Goal: Task Accomplishment & Management: Complete application form

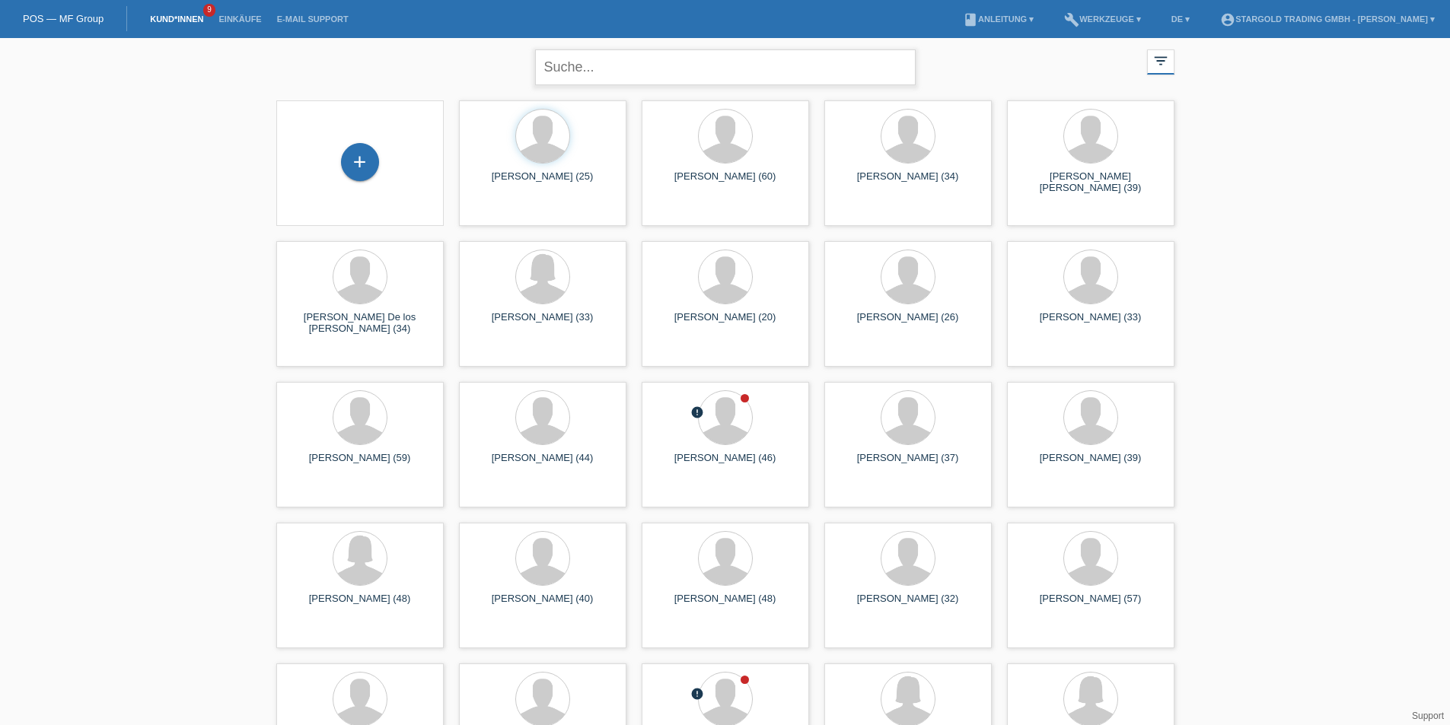
click at [682, 66] on input "text" at bounding box center [725, 67] width 380 height 36
type input "[PERSON_NAME]"
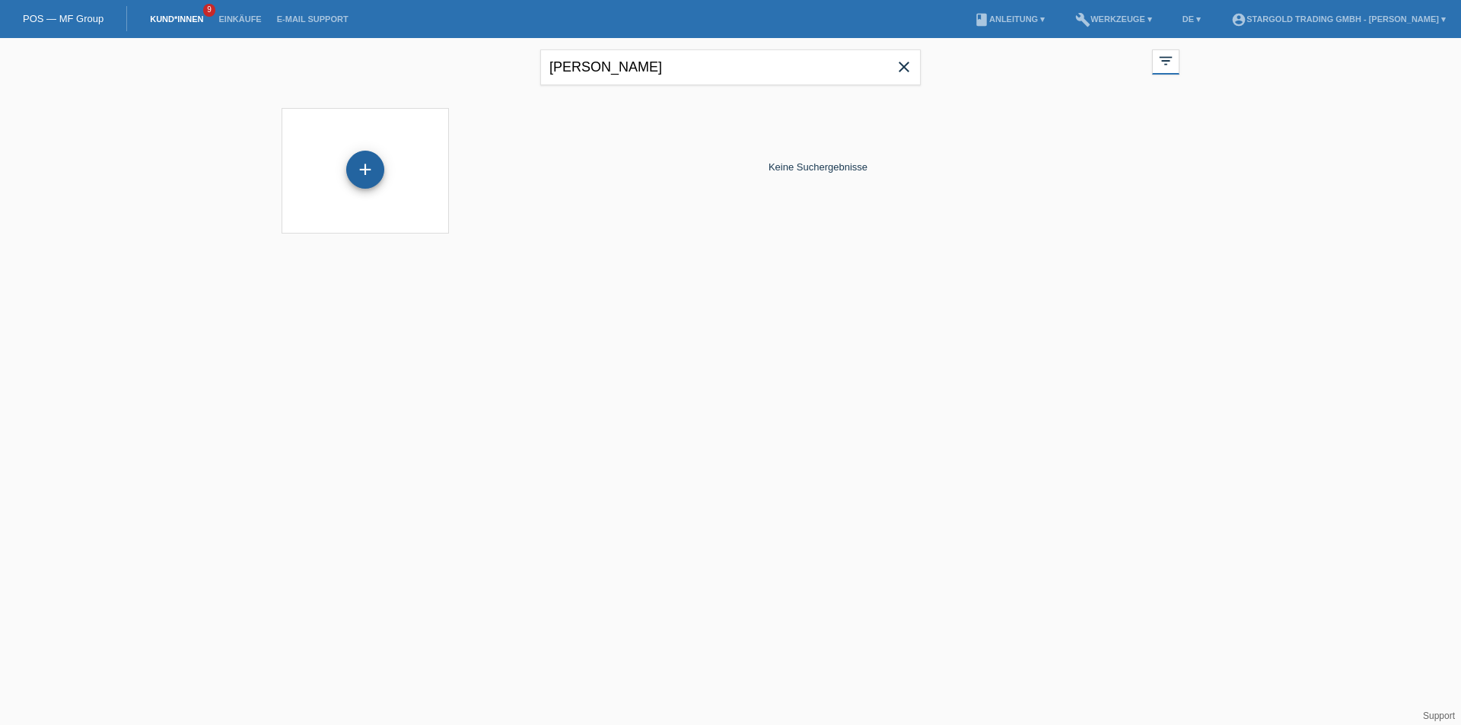
click at [380, 170] on div "+" at bounding box center [365, 170] width 38 height 38
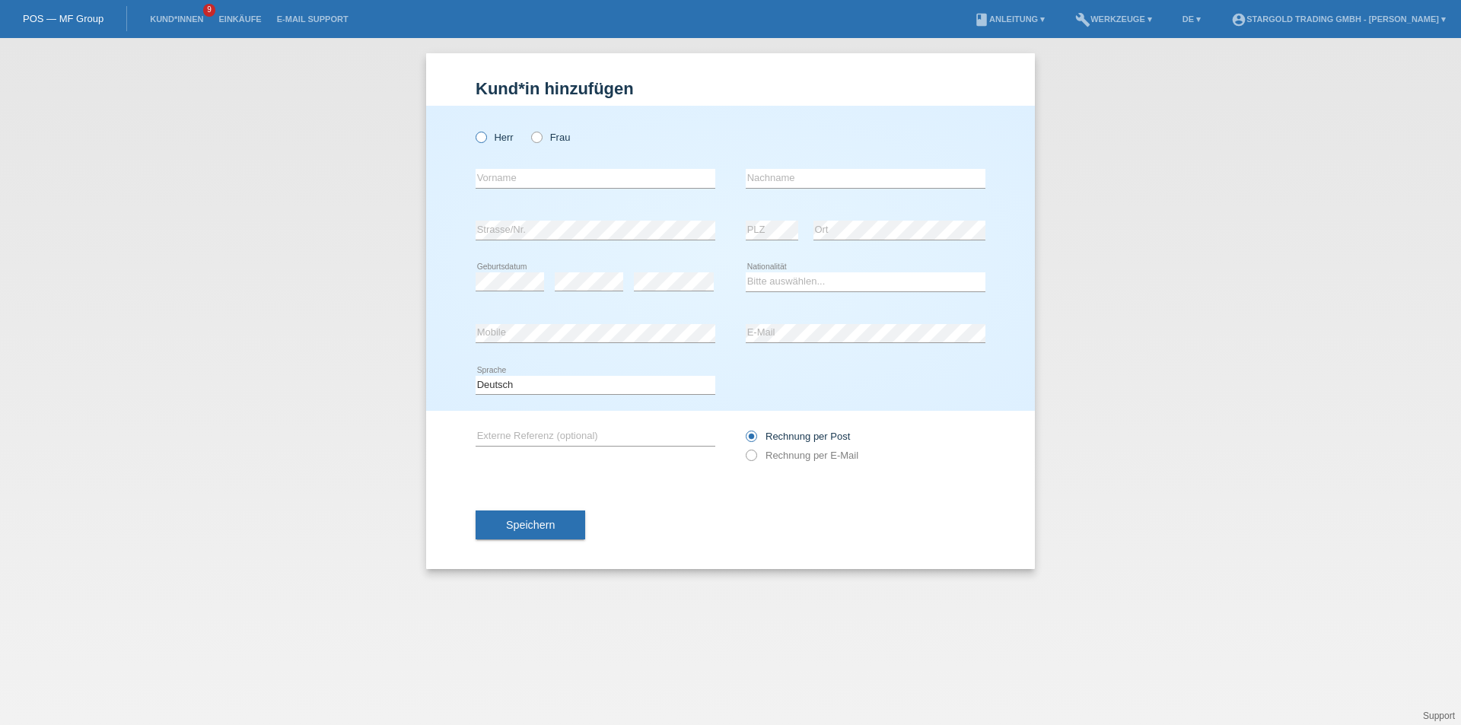
click at [473, 129] on icon at bounding box center [473, 129] width 0 height 0
click at [485, 135] on input "Herr" at bounding box center [481, 137] width 10 height 10
radio input "true"
click at [548, 180] on input "text" at bounding box center [596, 178] width 240 height 19
paste input "[PERSON_NAME]"
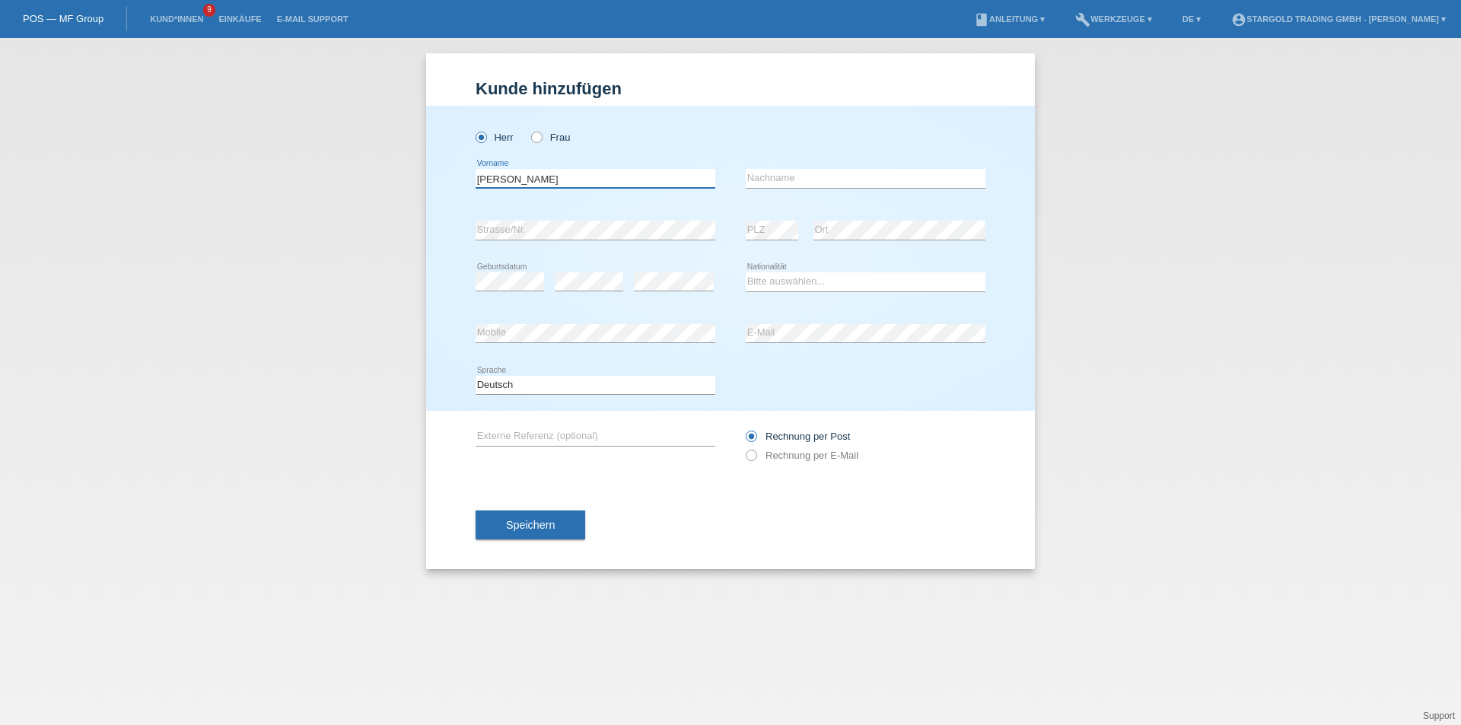
type input "[PERSON_NAME]"
click at [830, 177] on input "text" at bounding box center [866, 178] width 240 height 19
paste input "Kilaj"
type input "Kilaj"
click at [486, 288] on div "error Geburtsdatum" at bounding box center [510, 282] width 68 height 52
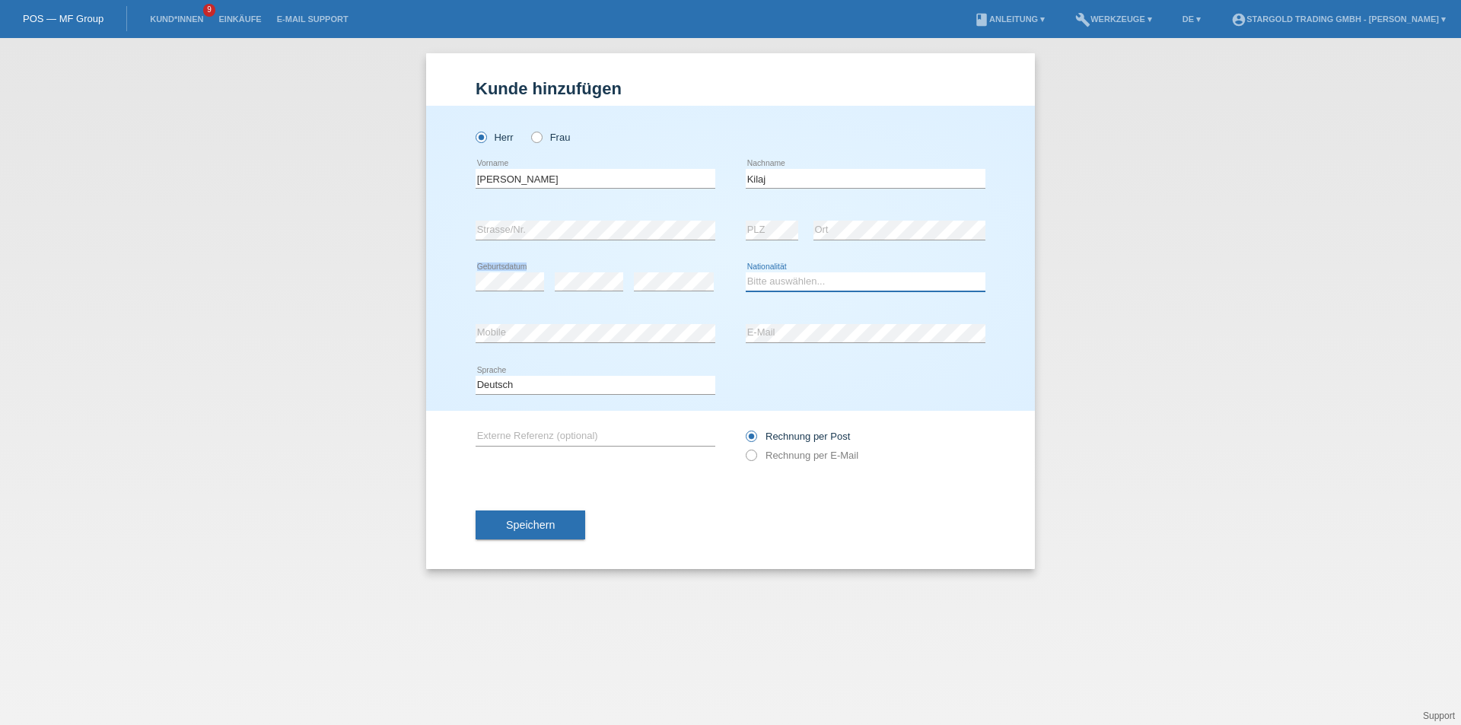
click at [788, 281] on select "Bitte auswählen... Schweiz Deutschland Liechtenstein Österreich ------------ Af…" at bounding box center [866, 281] width 240 height 18
click at [488, 299] on div "error Geburtsdatum" at bounding box center [510, 282] width 68 height 52
click at [834, 282] on select "Bitte auswählen... Schweiz Deutschland Liechtenstein Österreich ------------ Af…" at bounding box center [866, 281] width 240 height 18
select select "CH"
click at [746, 272] on select "Bitte auswählen... Schweiz Deutschland Liechtenstein Österreich ------------ Af…" at bounding box center [866, 281] width 240 height 18
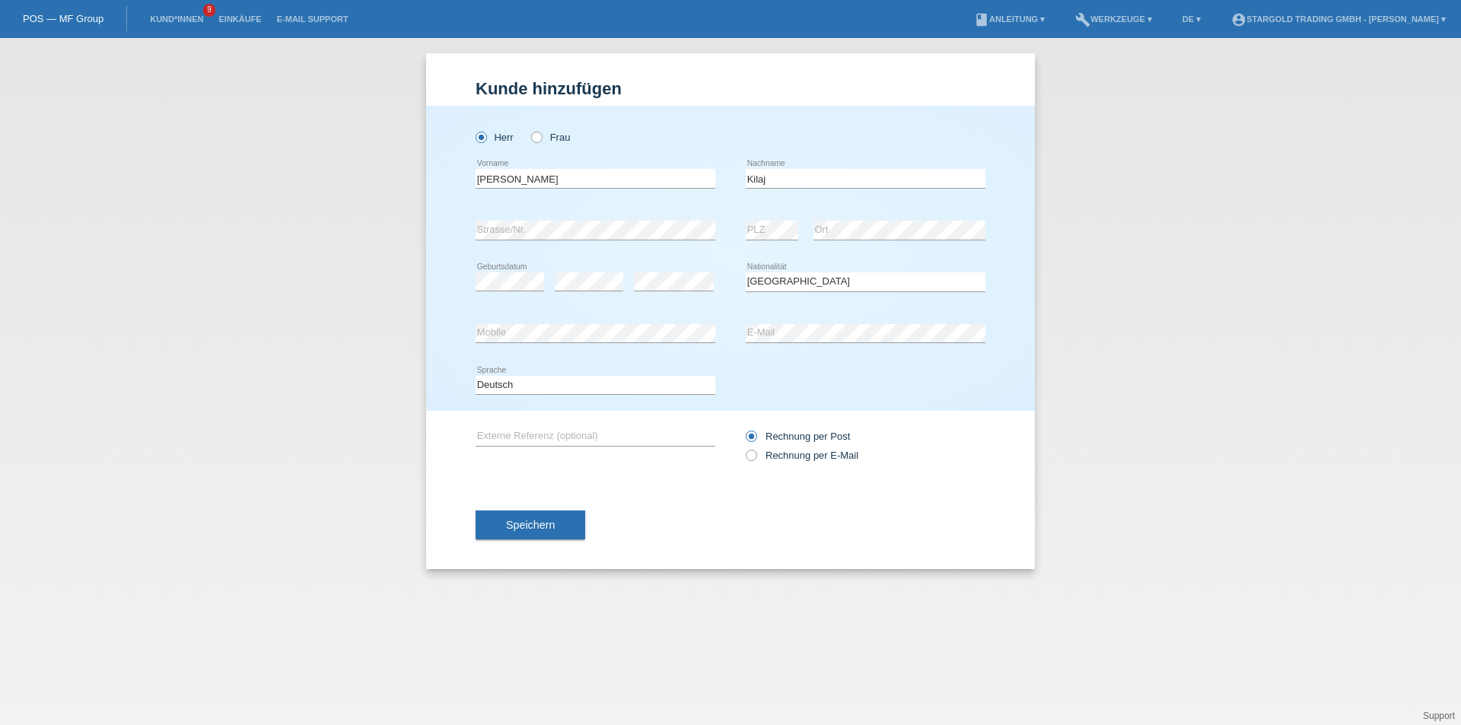
click at [658, 491] on div "Speichern" at bounding box center [731, 525] width 510 height 88
click at [743, 447] on icon at bounding box center [743, 447] width 0 height 0
click at [749, 450] on input "Rechnung per E-Mail" at bounding box center [751, 459] width 10 height 19
radio input "true"
click at [526, 519] on span "Speichern" at bounding box center [530, 525] width 49 height 12
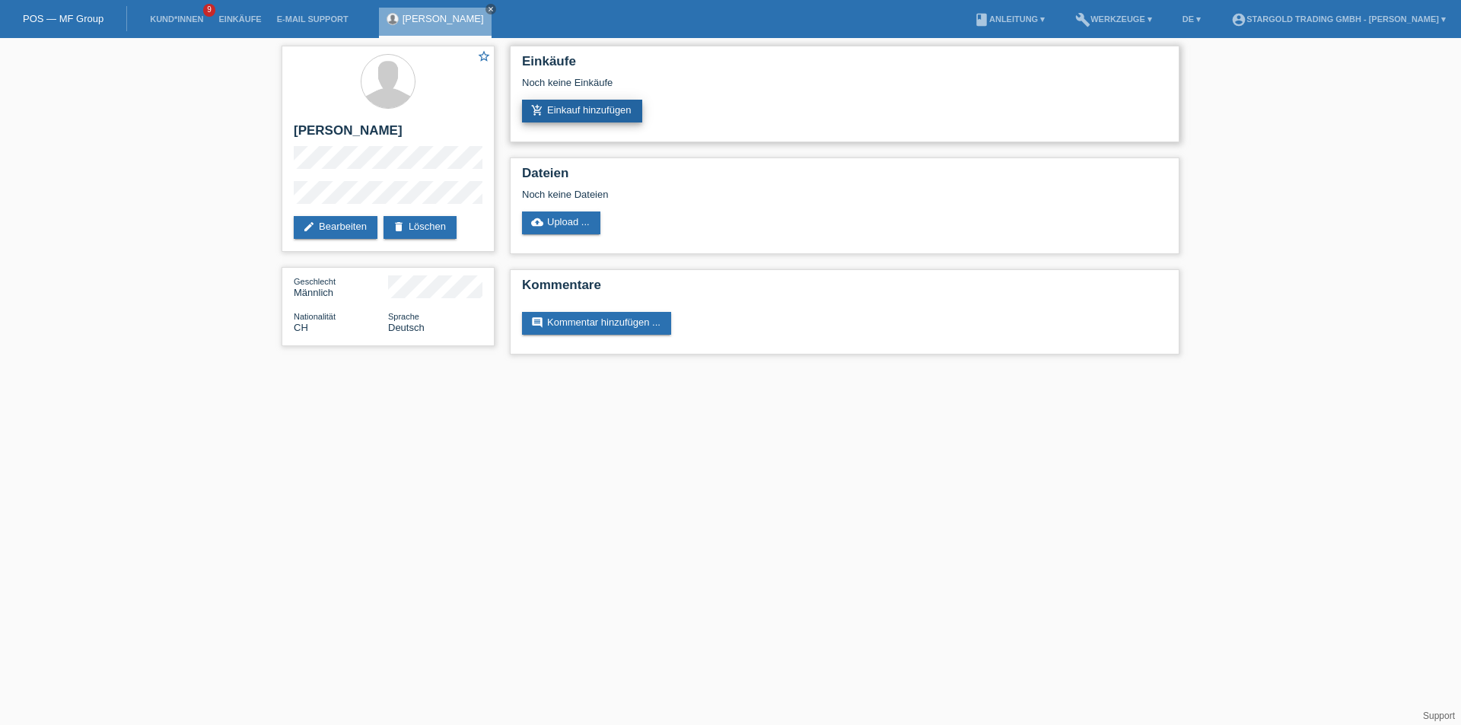
click at [616, 114] on link "add_shopping_cart Einkauf hinzufügen" at bounding box center [582, 111] width 120 height 23
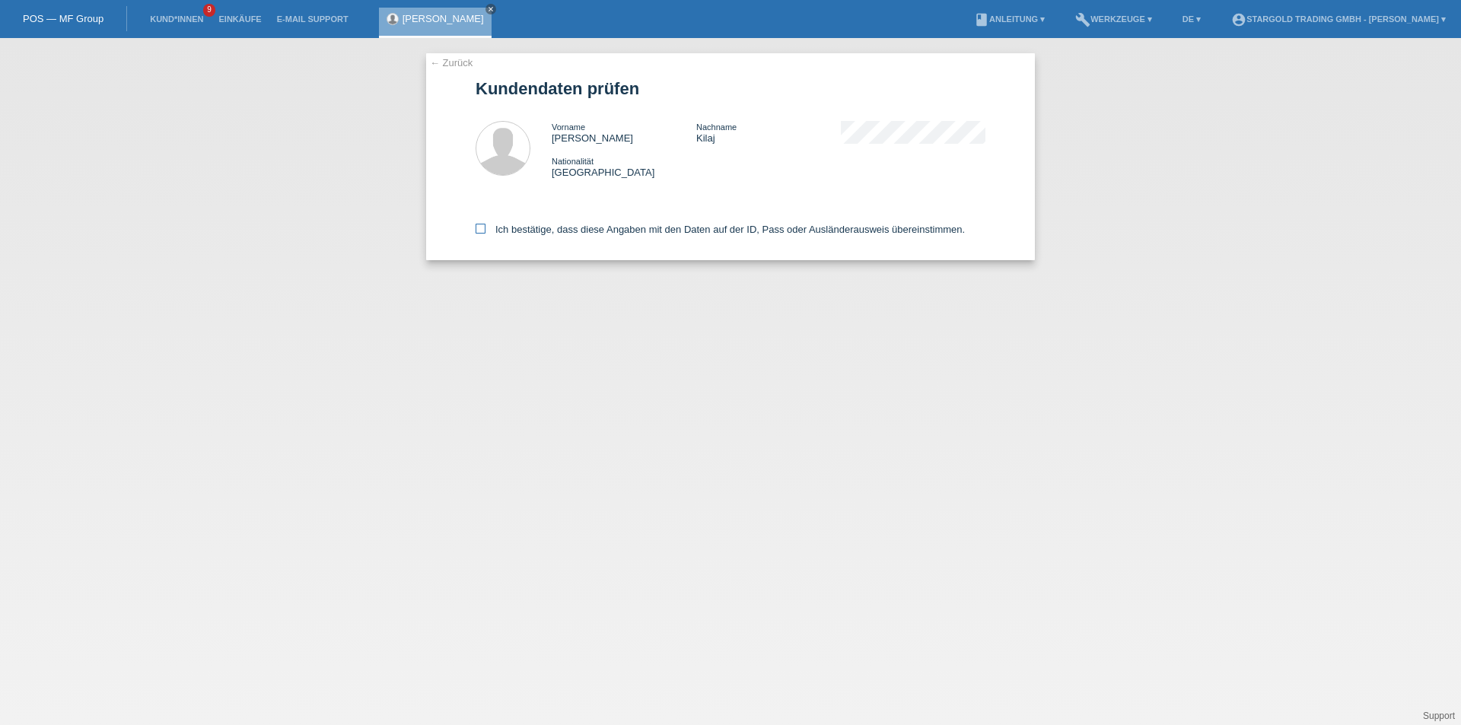
click at [477, 232] on icon at bounding box center [481, 229] width 10 height 10
click at [477, 232] on input "Ich bestätige, dass diese Angaben mit den Daten auf der ID, Pass oder Ausländer…" at bounding box center [481, 229] width 10 height 10
checkbox input "true"
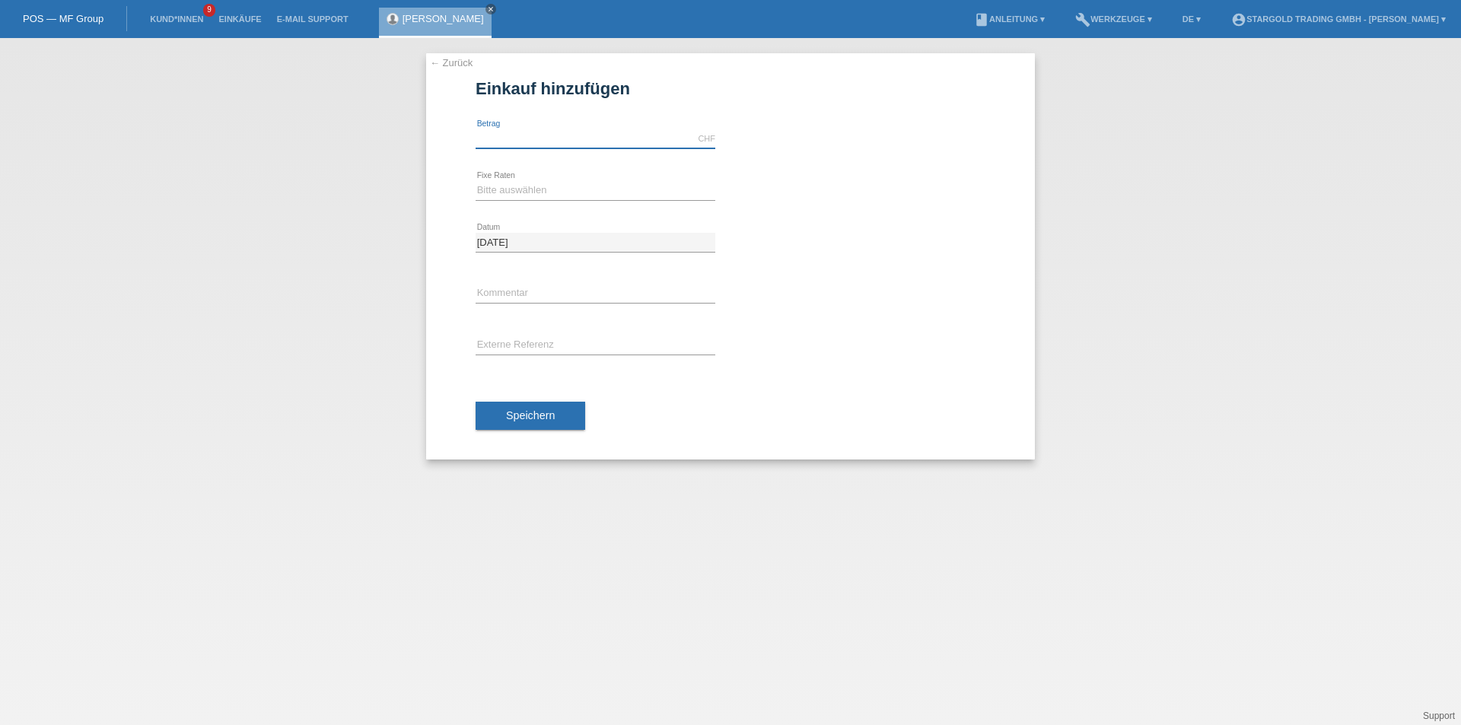
drag, startPoint x: 512, startPoint y: 129, endPoint x: 485, endPoint y: 123, distance: 27.5
click at [512, 129] on input "text" at bounding box center [596, 138] width 240 height 19
type input "4290.00"
click at [587, 182] on select "Bitte auswählen 6 Raten 12 Raten 18 Raten 24 Raten 36 Raten 48 Raten" at bounding box center [596, 190] width 240 height 18
select select "497"
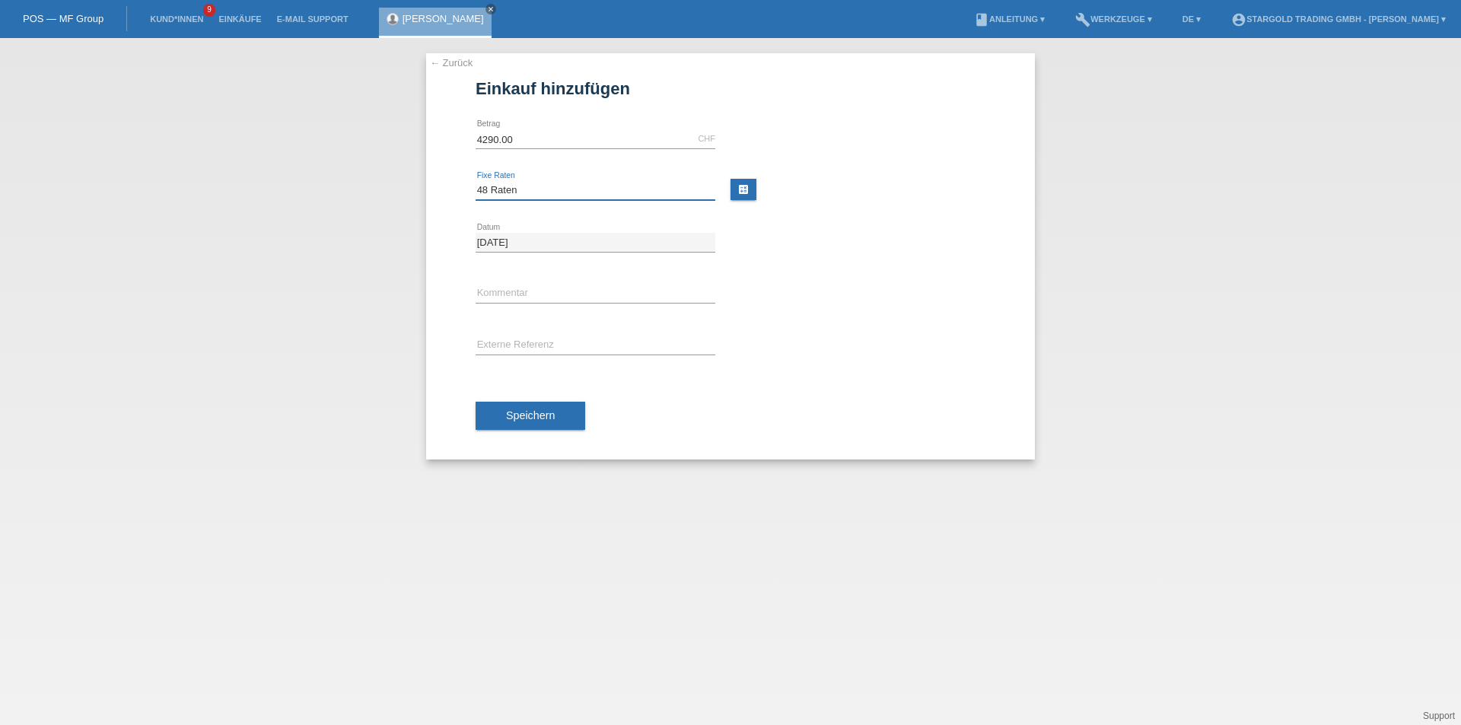
click at [476, 181] on select "Bitte auswählen 6 Raten 12 Raten 18 Raten 24 Raten 36 Raten 48 Raten" at bounding box center [596, 190] width 240 height 18
click at [571, 423] on button "Speichern" at bounding box center [531, 416] width 110 height 29
